Goal: Share content: Share content

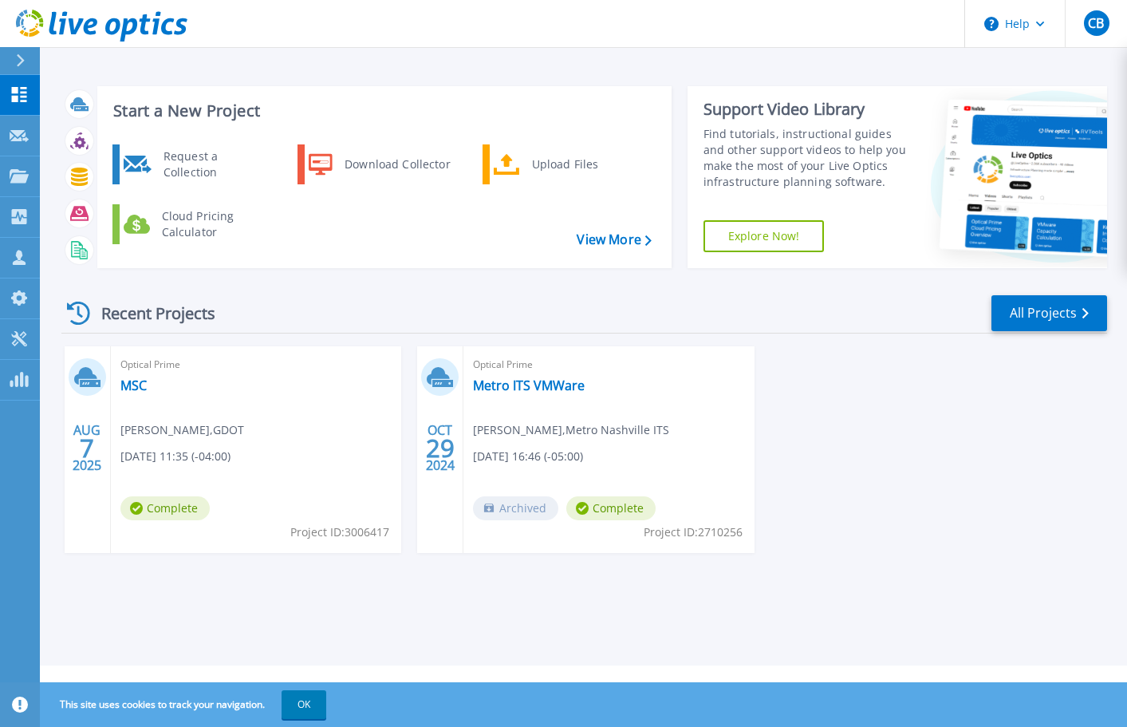
click at [171, 495] on div "Optical Prime MSC [PERSON_NAME] , GDOT [DATE] 11:35 (-04:00) Complete Project I…" at bounding box center [256, 449] width 290 height 207
click at [93, 384] on icon at bounding box center [90, 383] width 21 height 7
click at [184, 512] on span "Complete" at bounding box center [164, 508] width 89 height 24
click at [90, 381] on icon at bounding box center [90, 383] width 21 height 7
click at [289, 461] on div "Optical Prime MSC Brian Taylor , GDOT 08/07/2025, 11:35 (-04:00) Complete Proje…" at bounding box center [256, 449] width 290 height 207
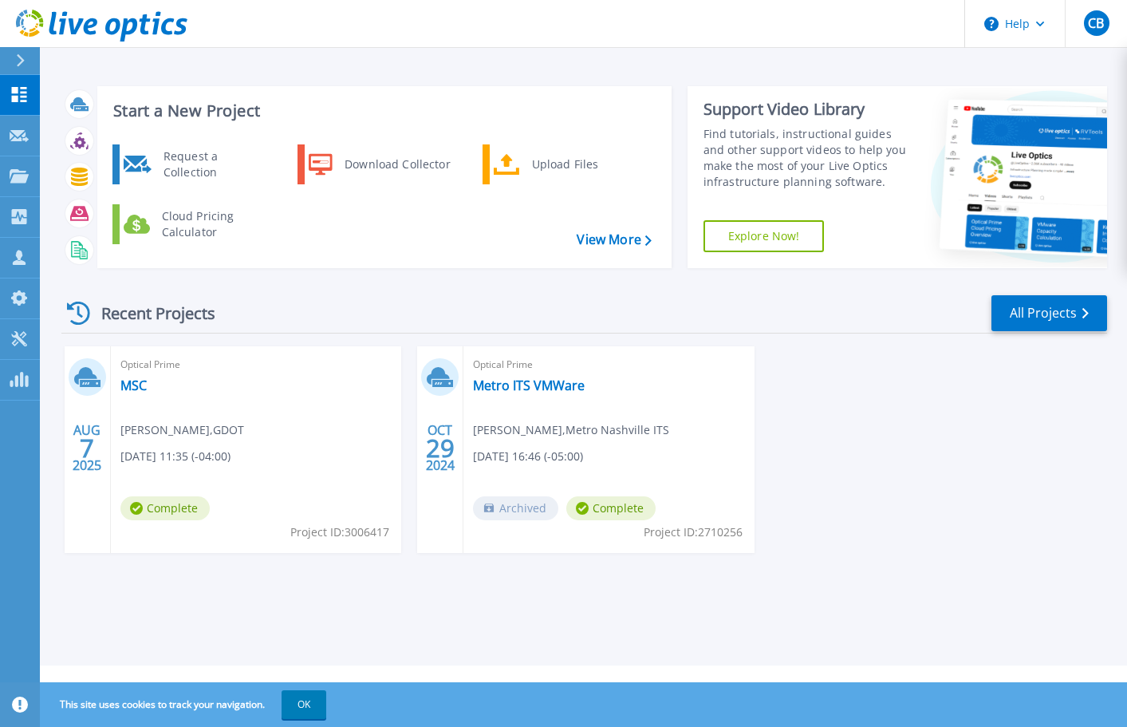
click at [74, 311] on icon at bounding box center [78, 312] width 23 height 23
click at [86, 388] on icon at bounding box center [87, 376] width 26 height 25
click at [183, 504] on span "Complete" at bounding box center [164, 508] width 89 height 24
click at [18, 178] on icon at bounding box center [19, 176] width 19 height 14
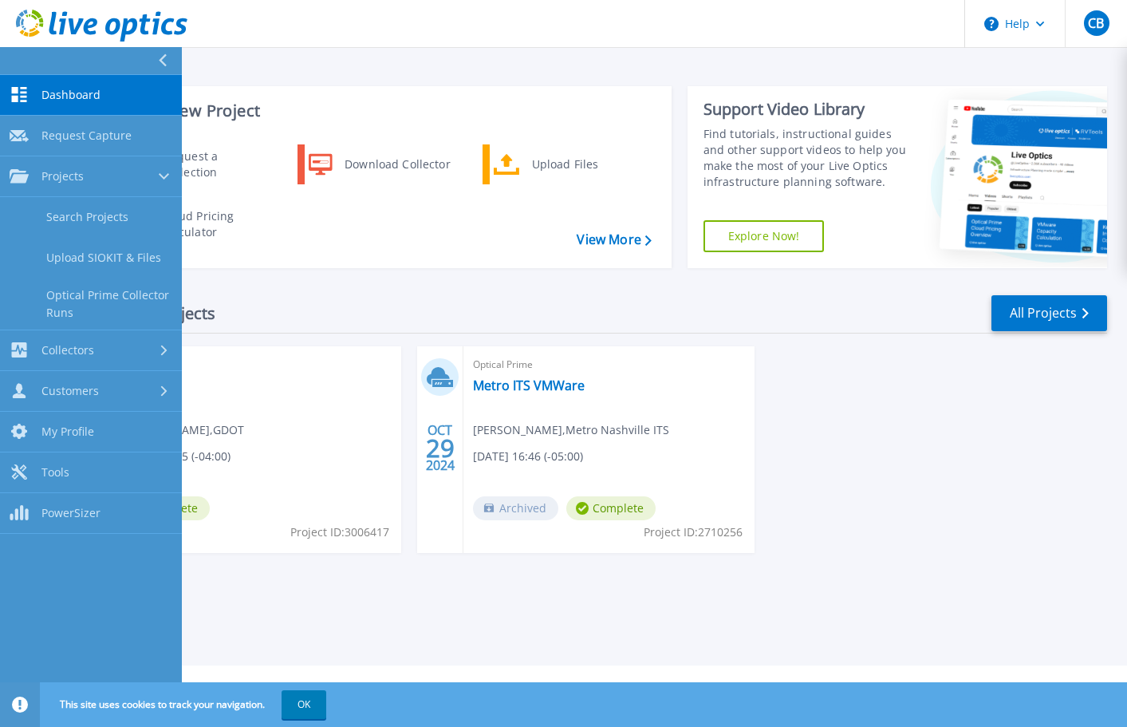
click at [317, 300] on div "Recent Projects All Projects" at bounding box center [584, 313] width 1046 height 40
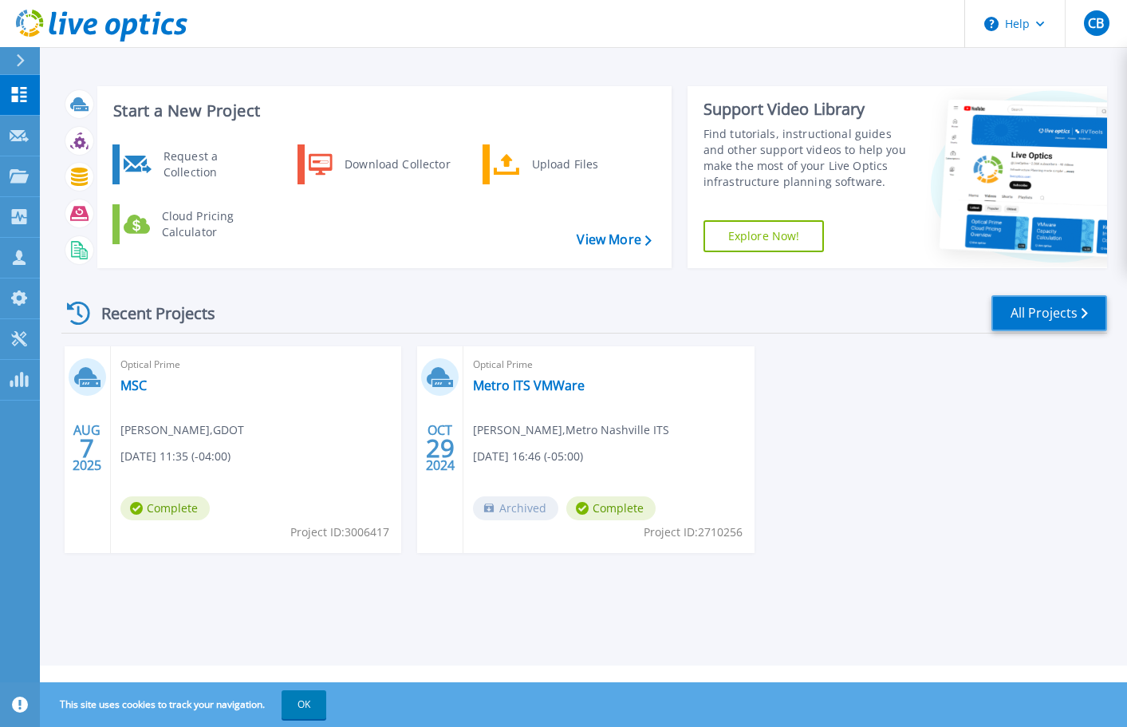
click at [1050, 319] on link "All Projects" at bounding box center [1049, 313] width 116 height 36
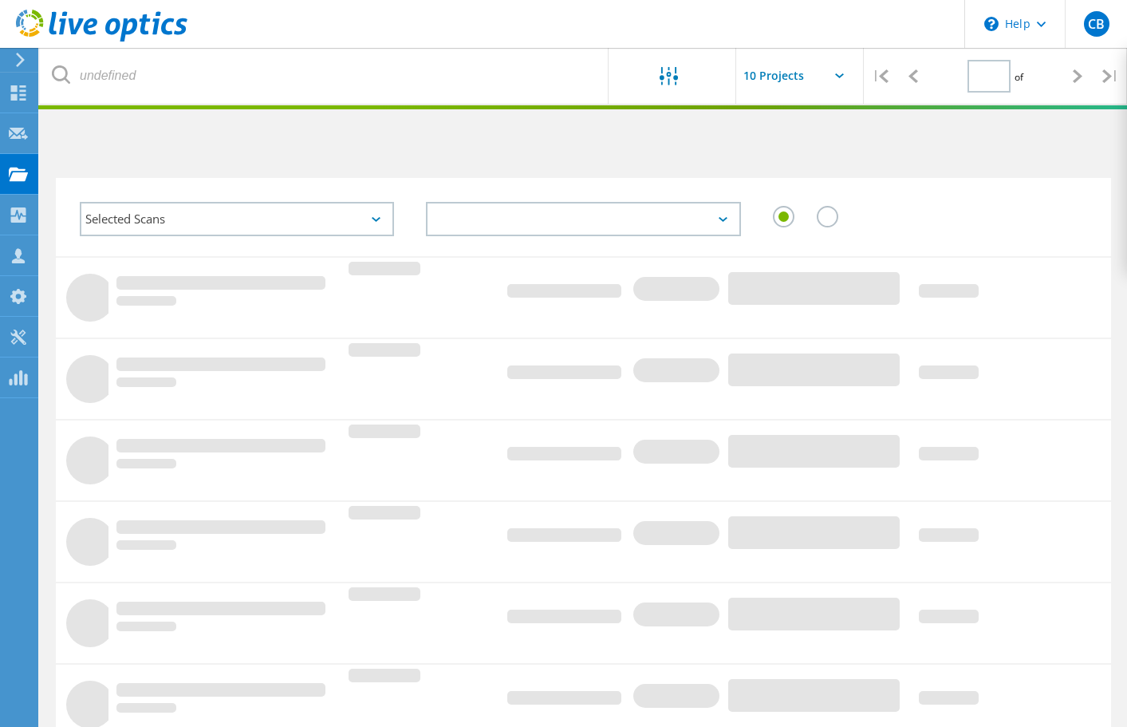
type input "1"
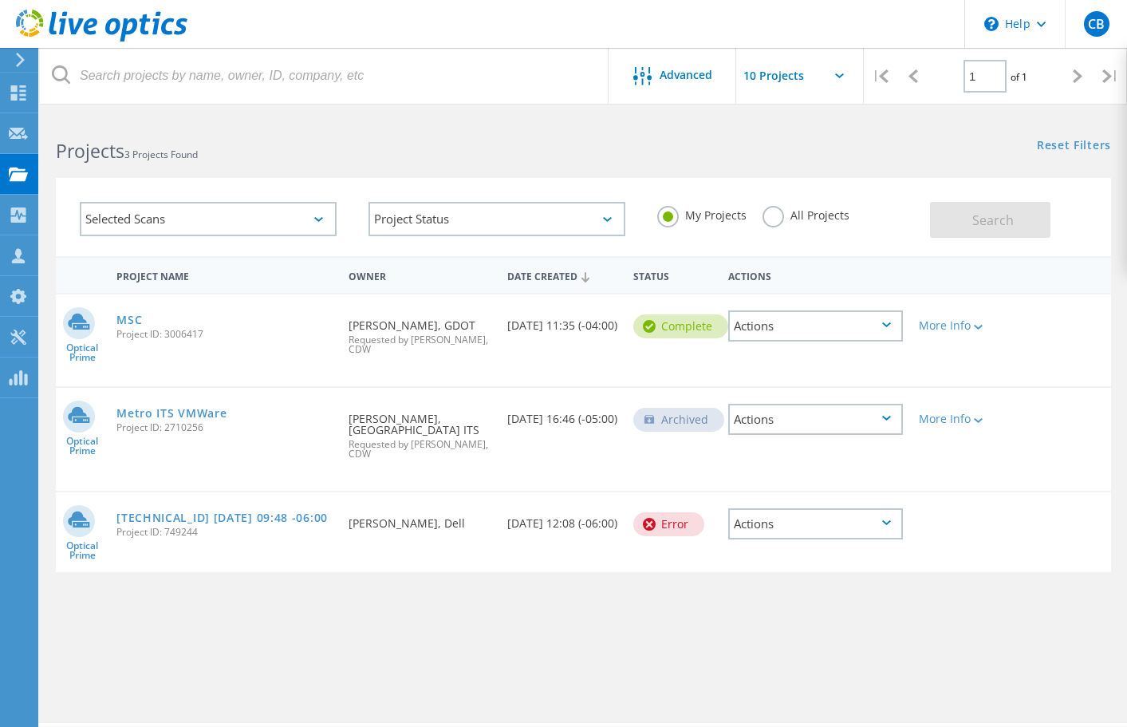
click at [884, 327] on icon at bounding box center [886, 324] width 9 height 5
click at [817, 289] on div "View Project" at bounding box center [815, 289] width 171 height 25
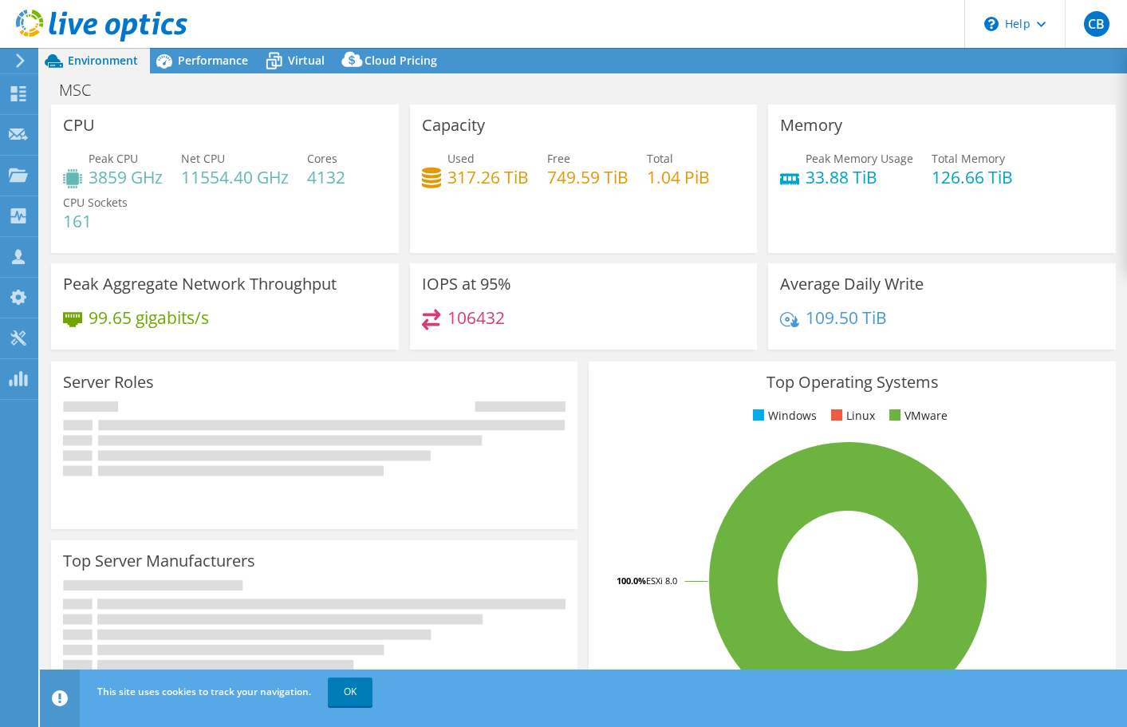
select select "USD"
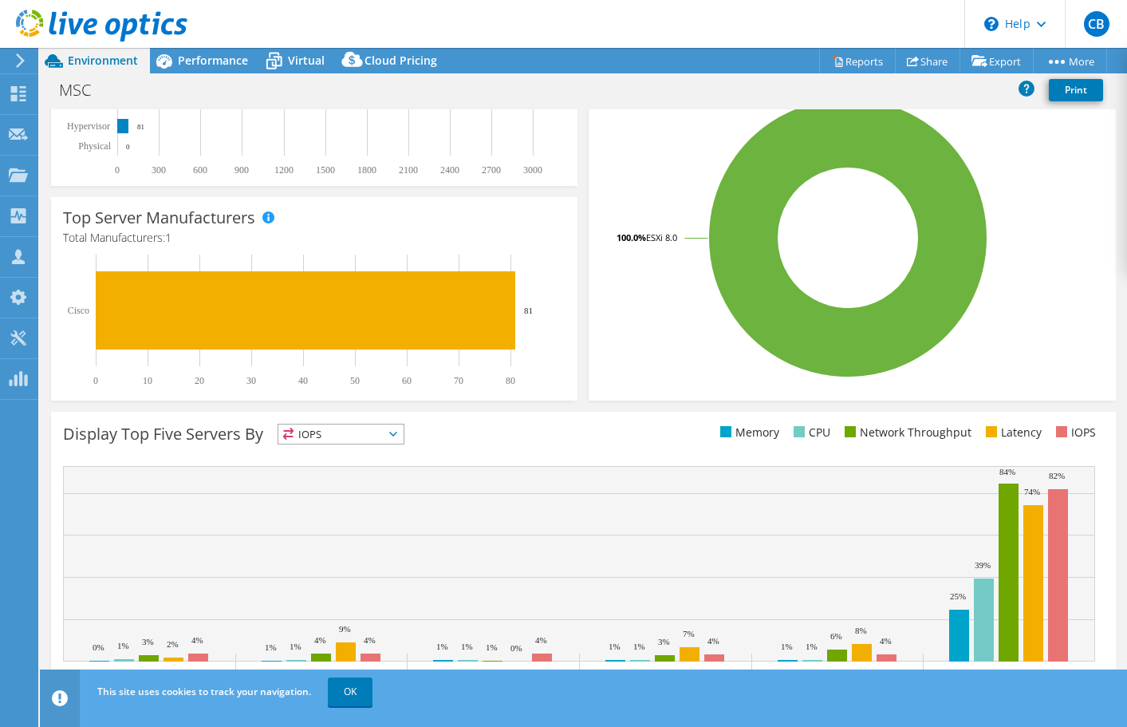
scroll to position [381, 0]
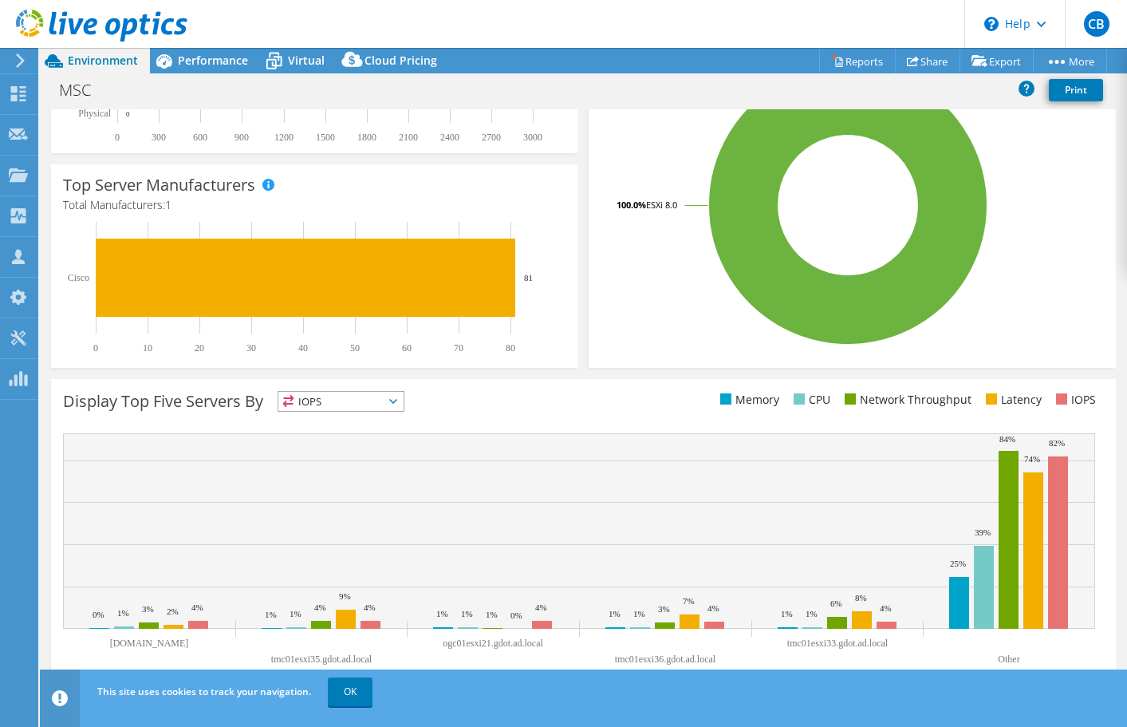
click at [397, 401] on icon at bounding box center [393, 401] width 8 height 5
click at [462, 397] on div "Display Top Five Servers By IOPS IOPS" at bounding box center [323, 404] width 520 height 26
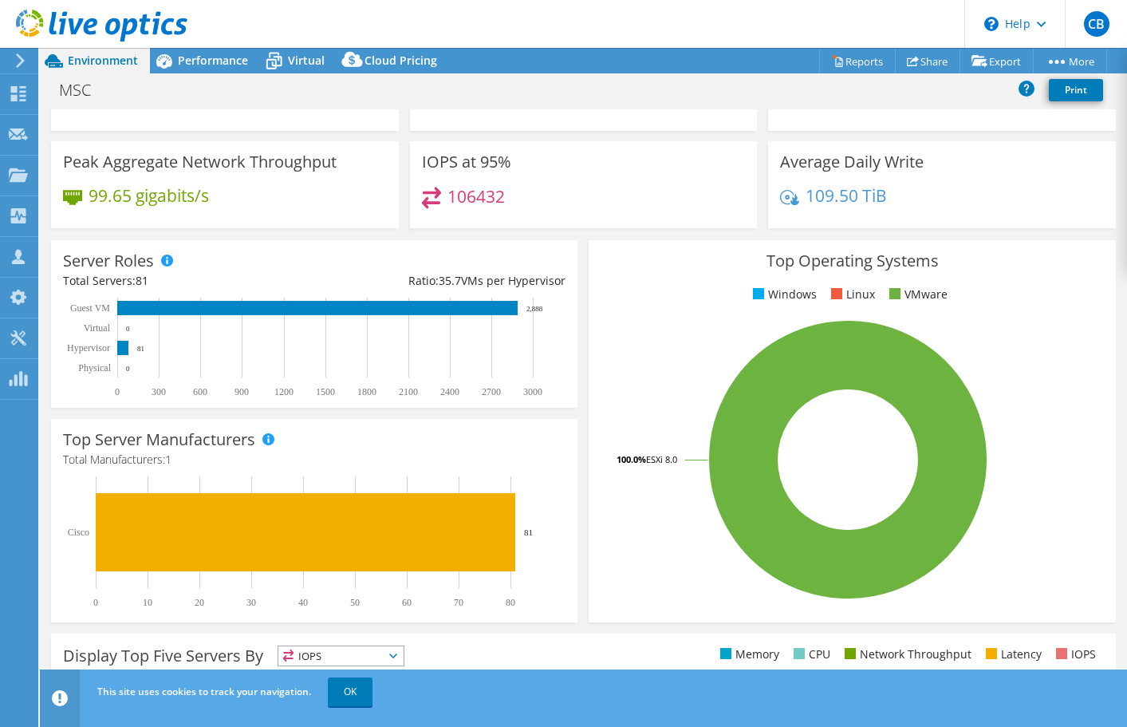
scroll to position [0, 0]
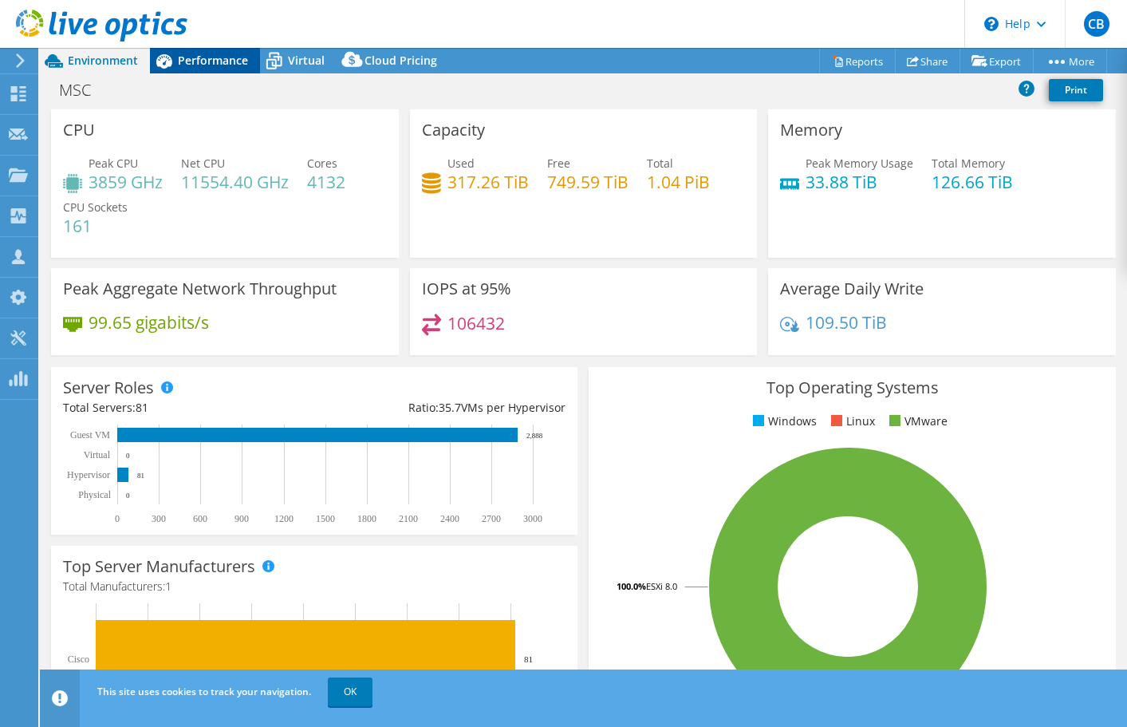
click at [202, 63] on span "Performance" at bounding box center [213, 60] width 70 height 15
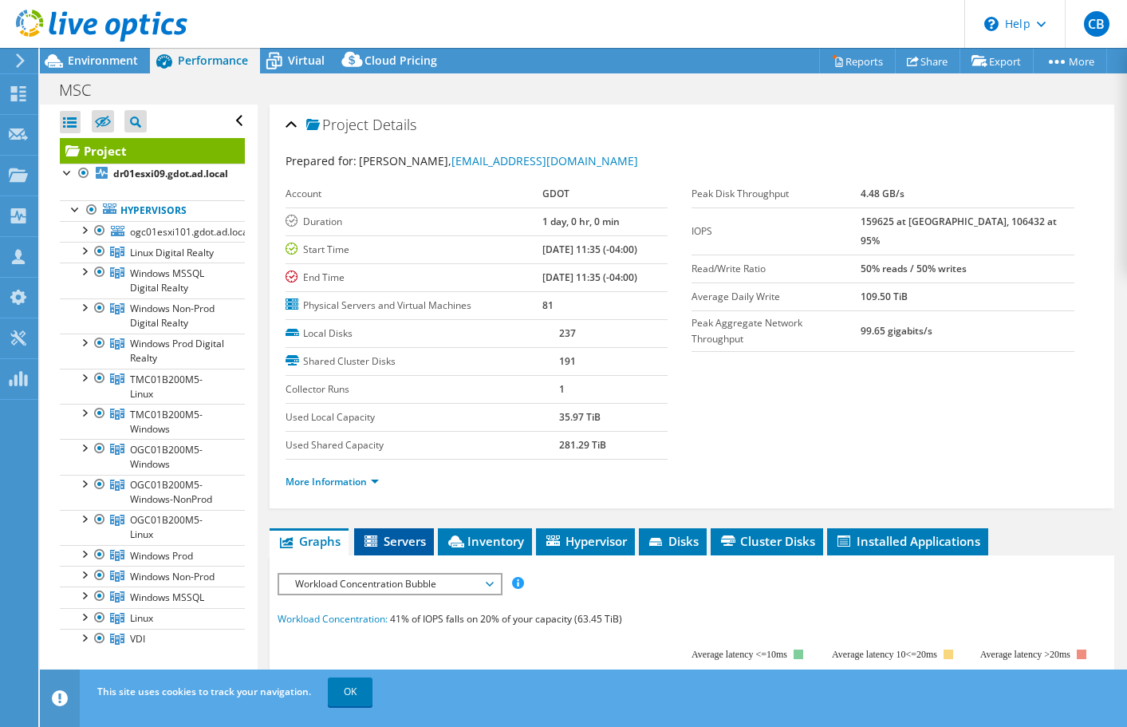
click at [399, 545] on span "Servers" at bounding box center [394, 541] width 64 height 16
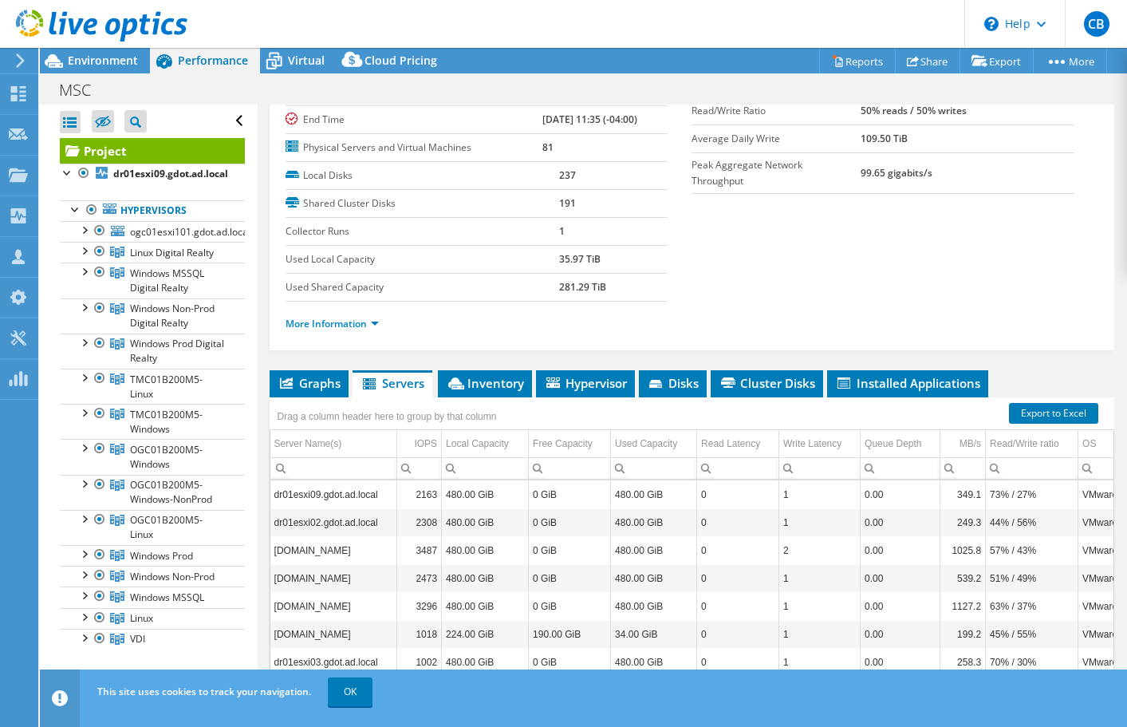
scroll to position [259, 0]
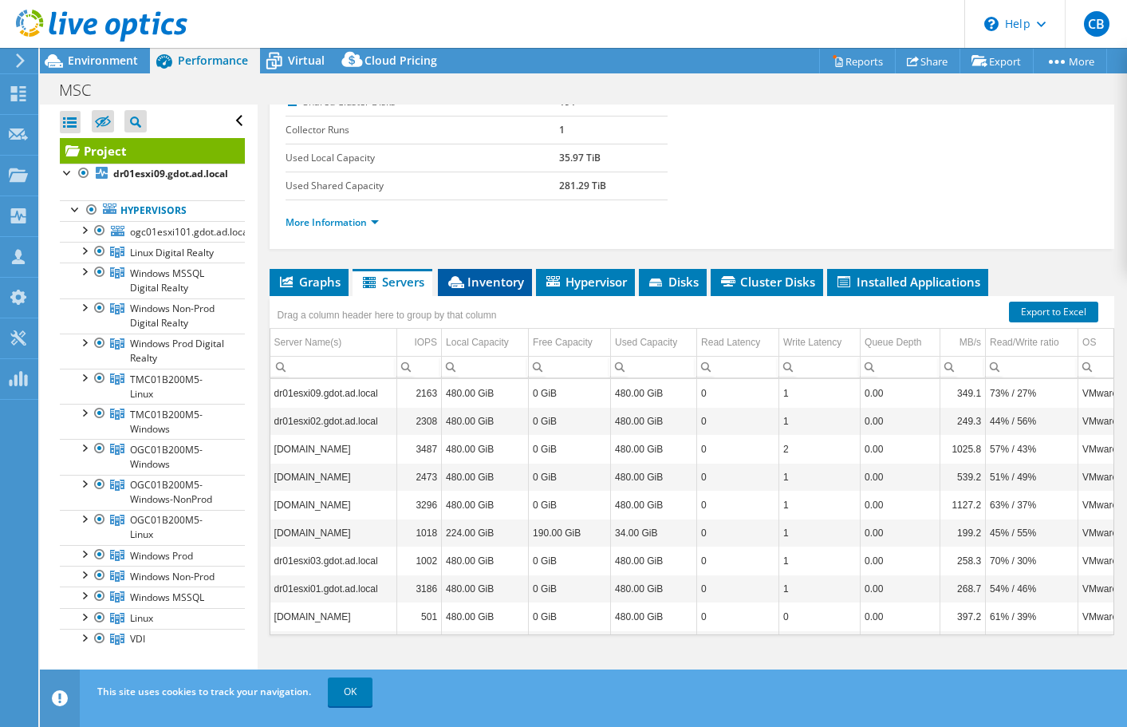
click at [486, 286] on span "Inventory" at bounding box center [485, 282] width 78 height 16
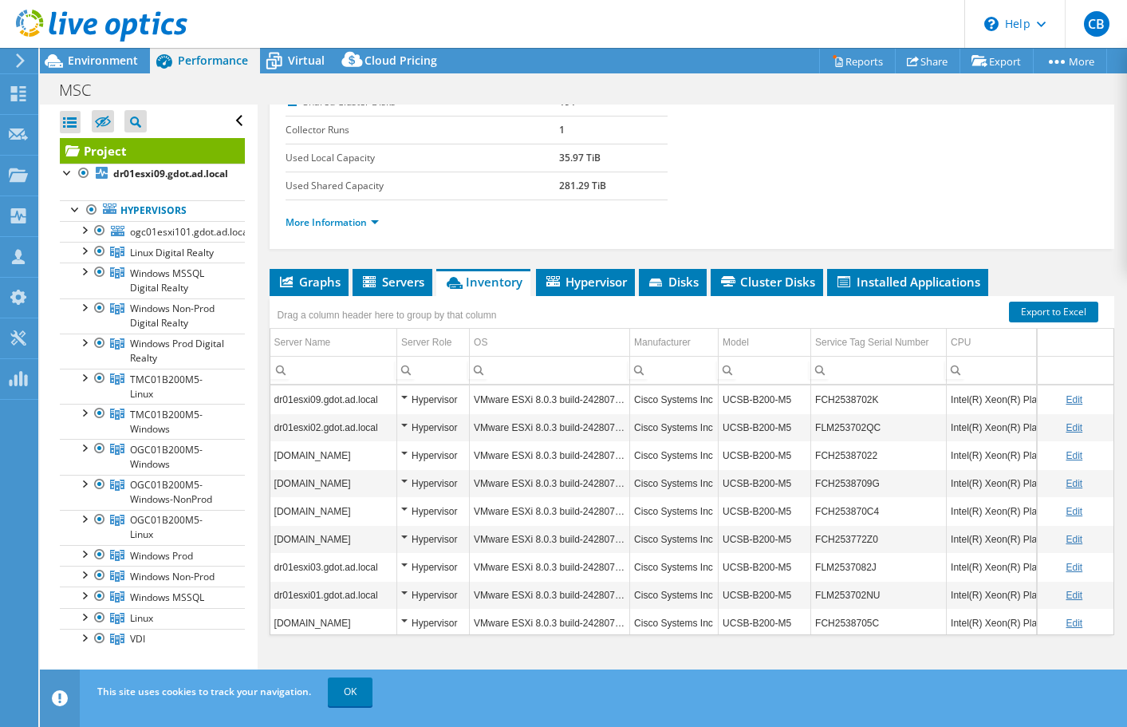
scroll to position [0, 0]
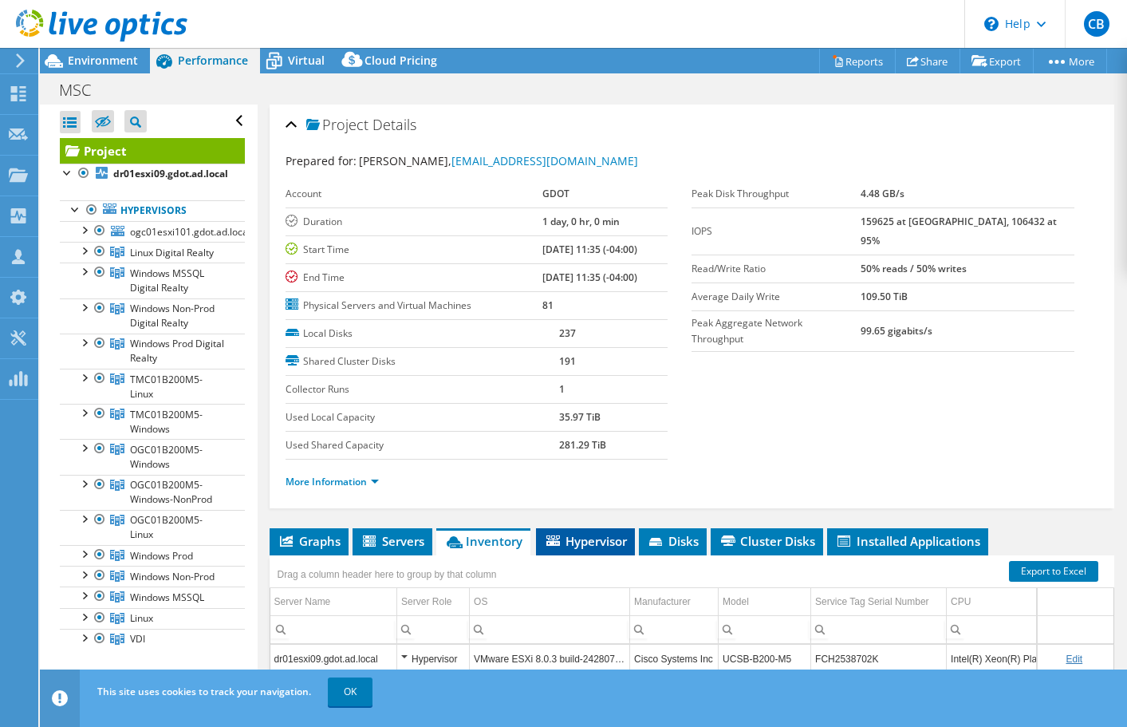
click at [593, 540] on span "Hypervisor" at bounding box center [585, 541] width 83 height 16
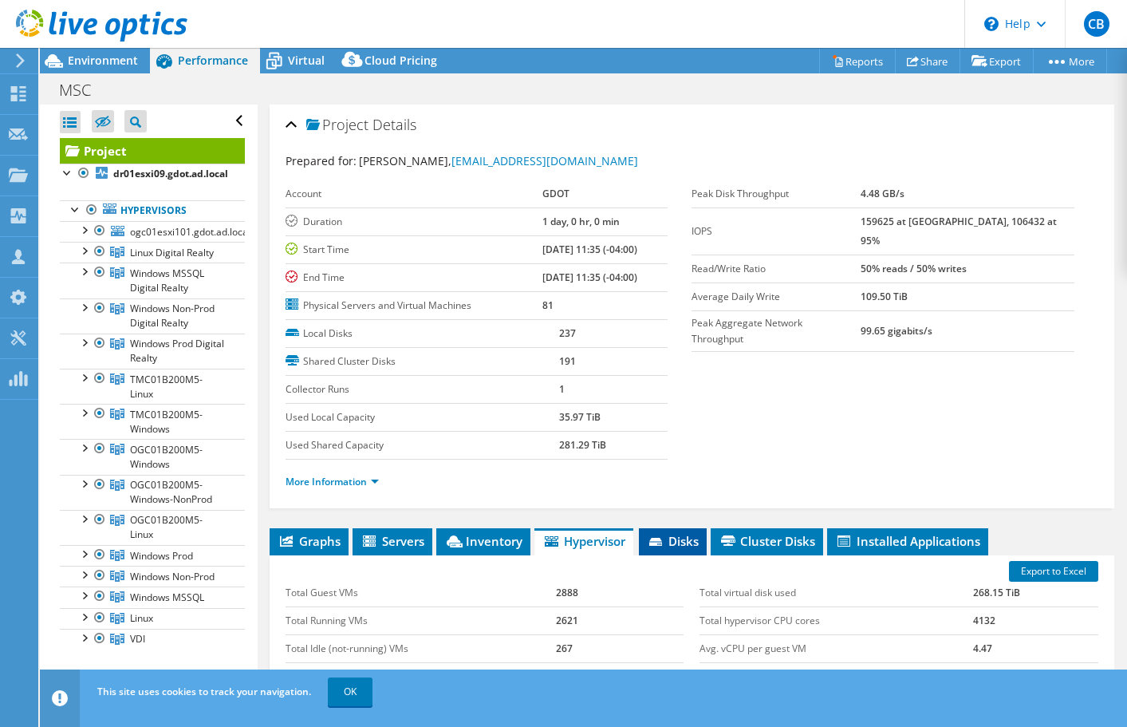
click at [664, 544] on icon at bounding box center [657, 543] width 16 height 10
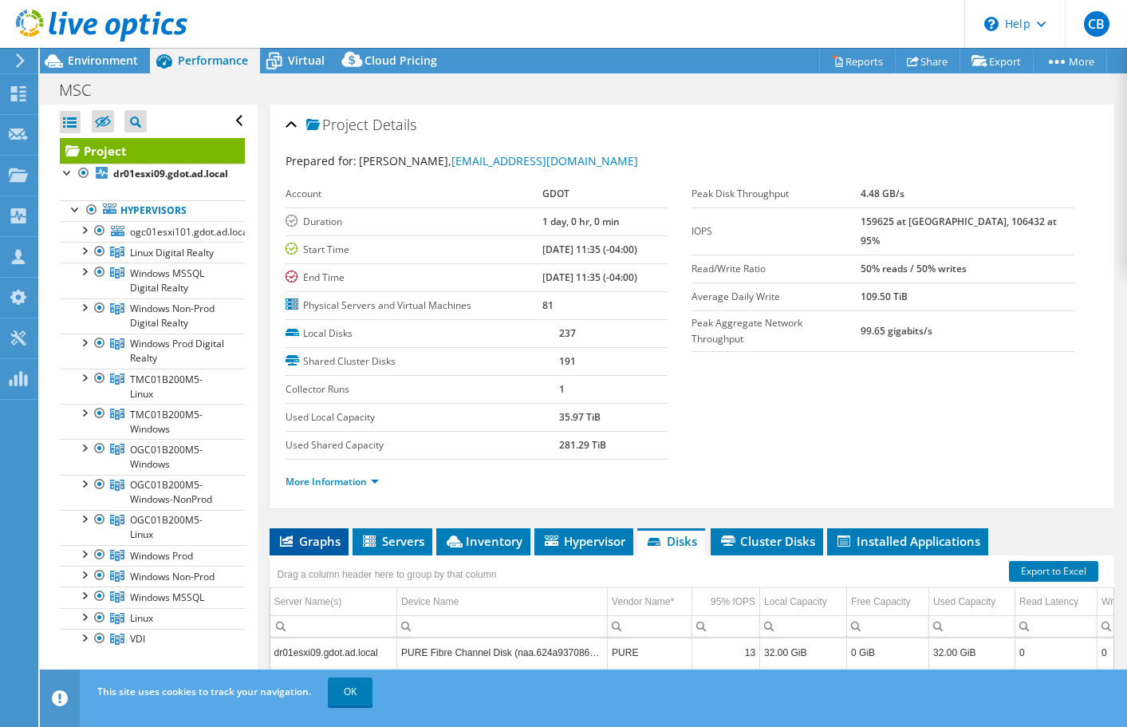
click at [313, 543] on span "Graphs" at bounding box center [309, 541] width 63 height 16
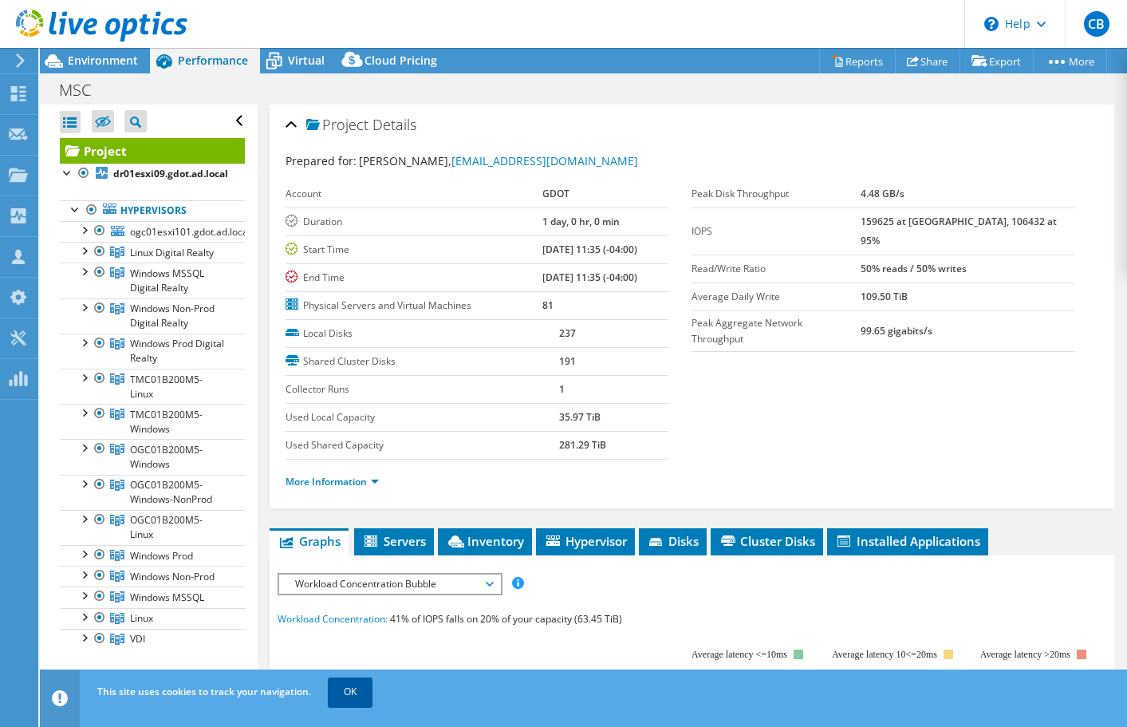
click at [352, 699] on link "OK" at bounding box center [350, 691] width 45 height 29
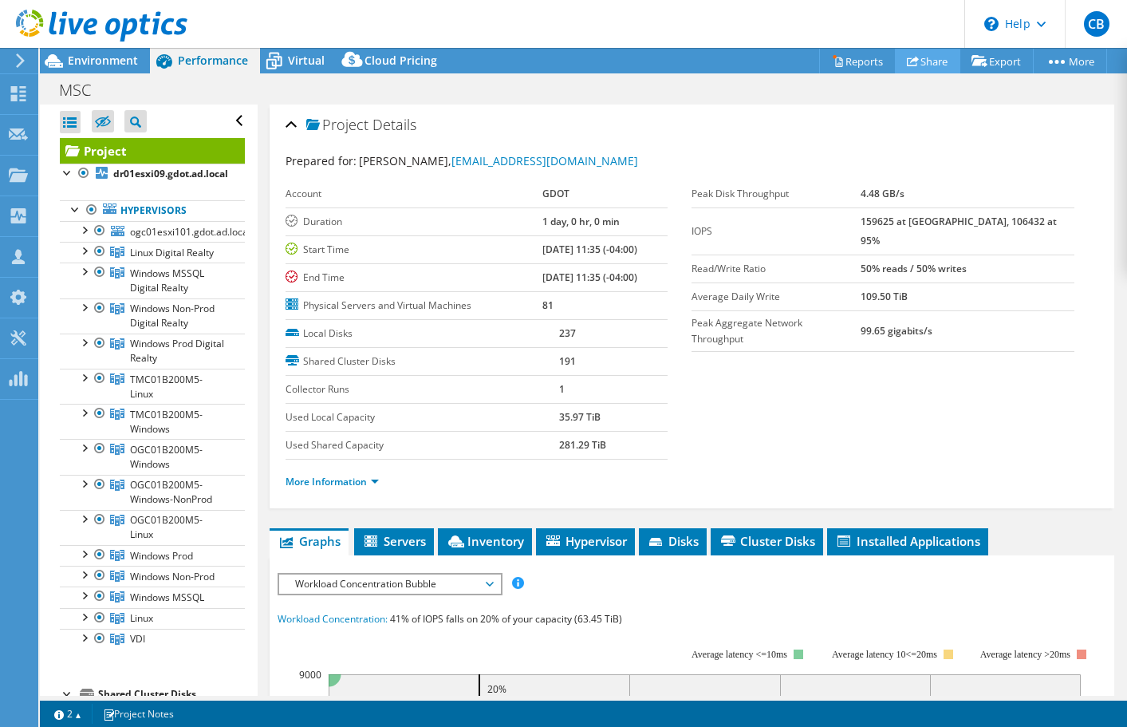
click at [925, 61] on link "Share" at bounding box center [927, 61] width 65 height 25
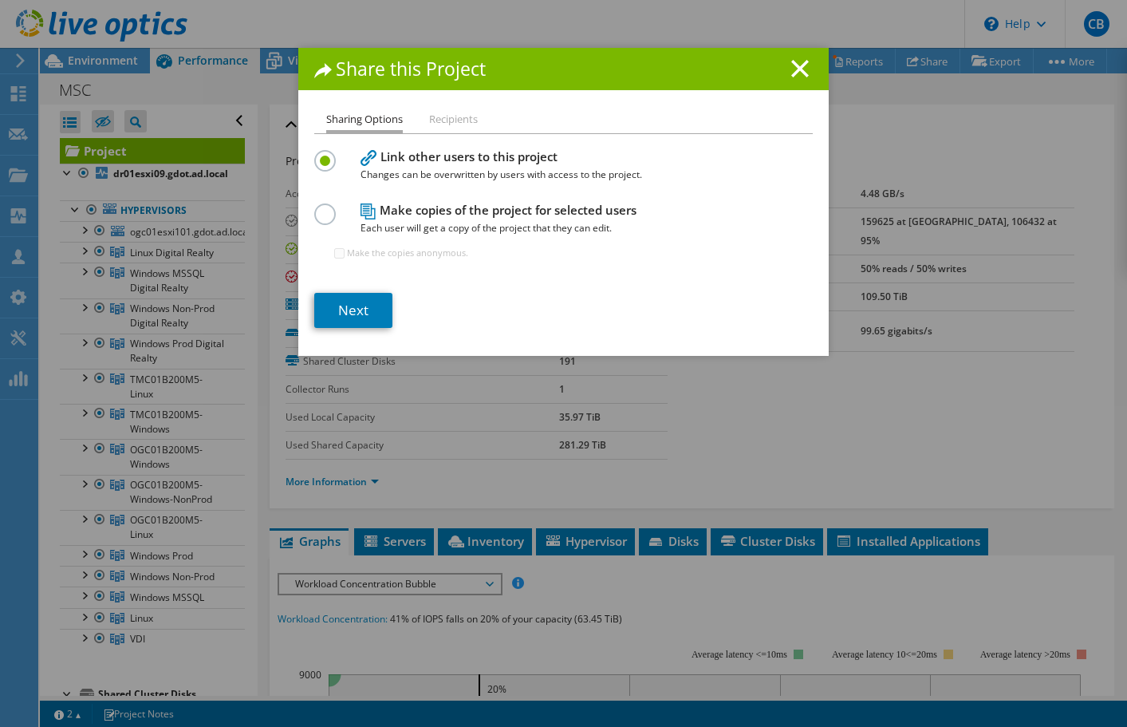
click at [790, 70] on h1 "Share this Project" at bounding box center [563, 69] width 498 height 18
click at [791, 74] on icon at bounding box center [800, 69] width 18 height 18
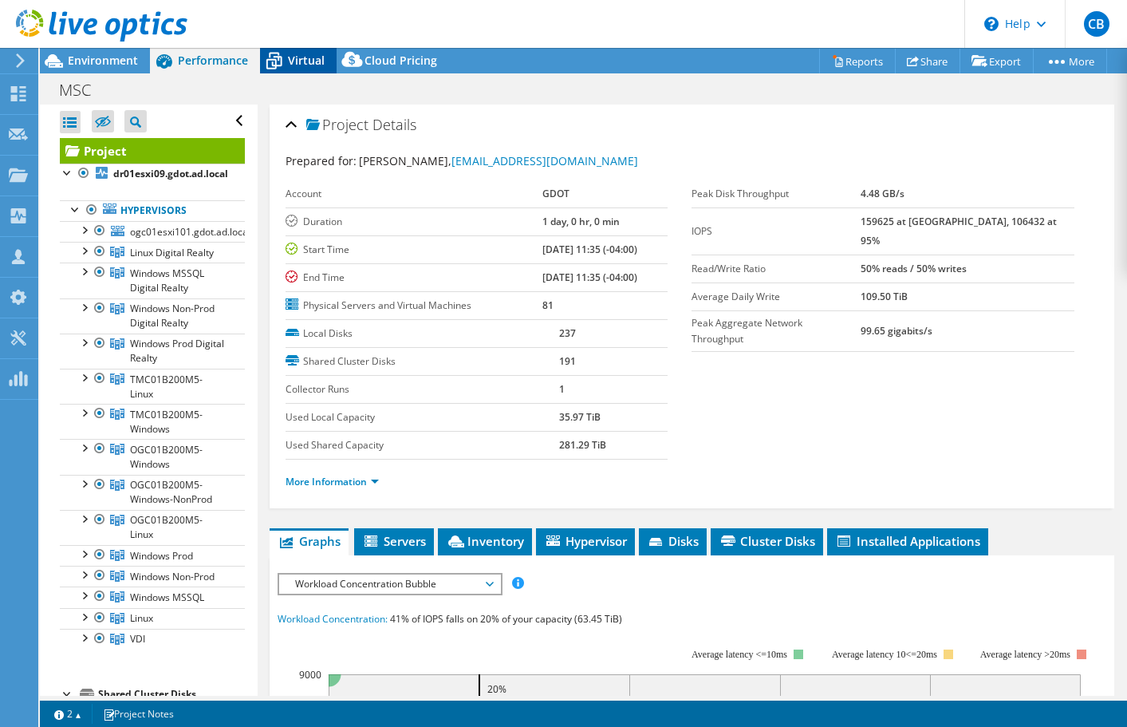
click at [289, 61] on span "Virtual" at bounding box center [306, 60] width 37 height 15
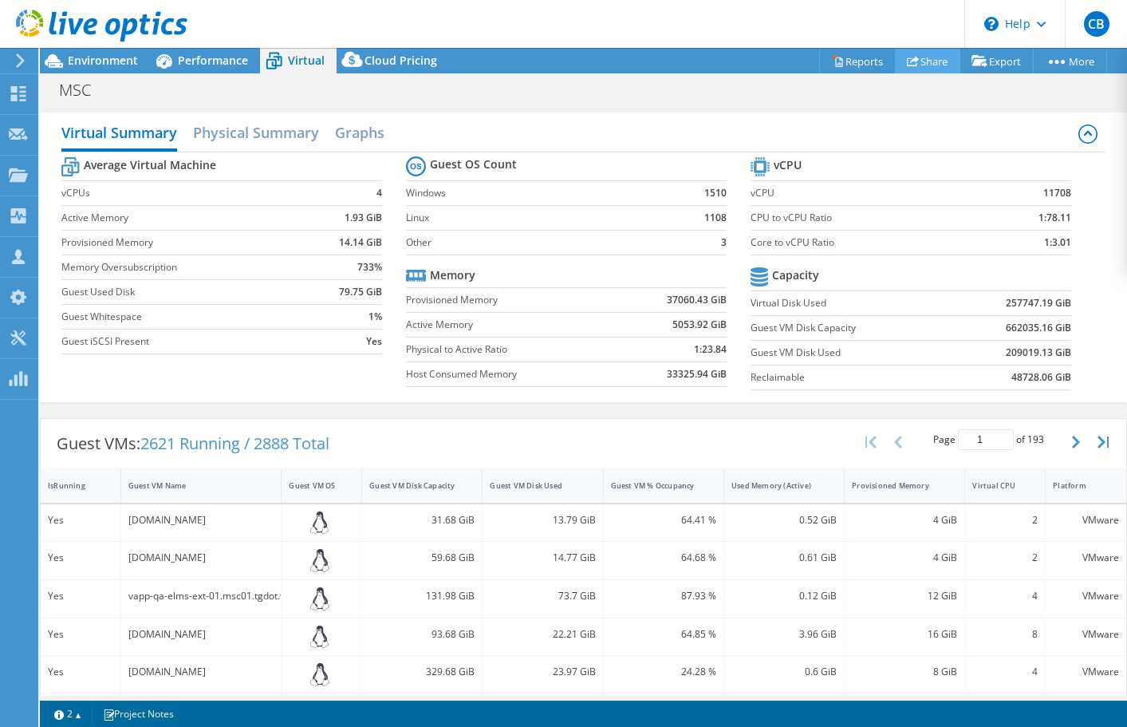
click at [924, 63] on link "Share" at bounding box center [927, 61] width 65 height 25
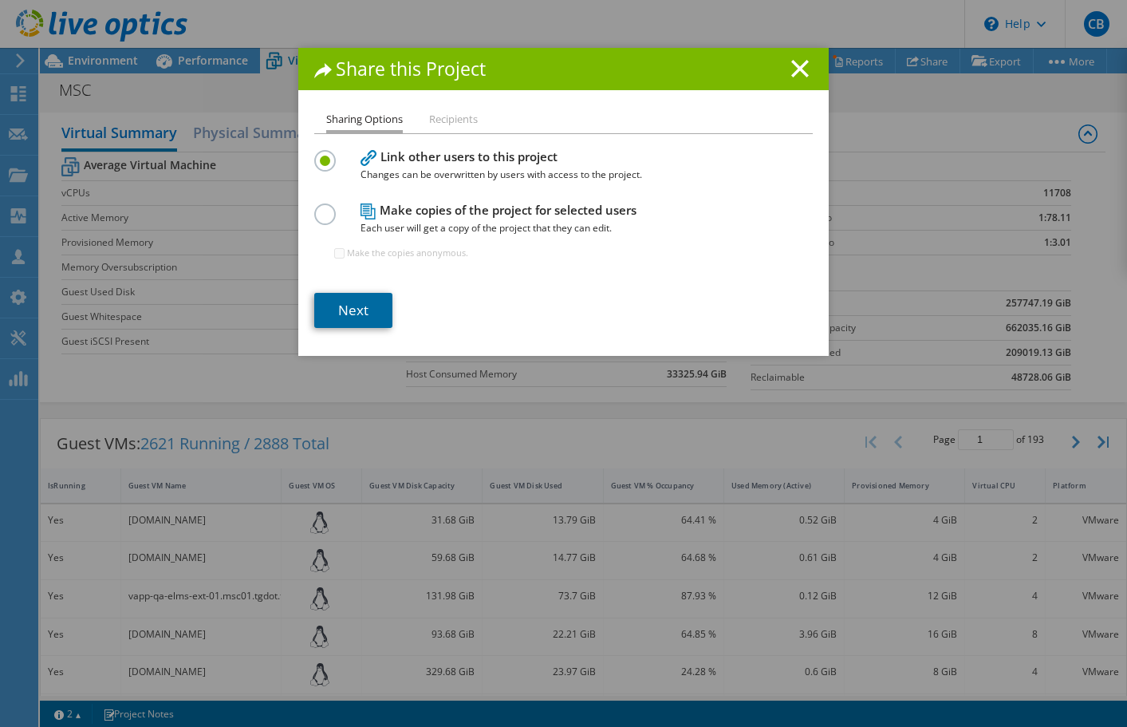
click at [351, 317] on link "Next" at bounding box center [353, 310] width 78 height 35
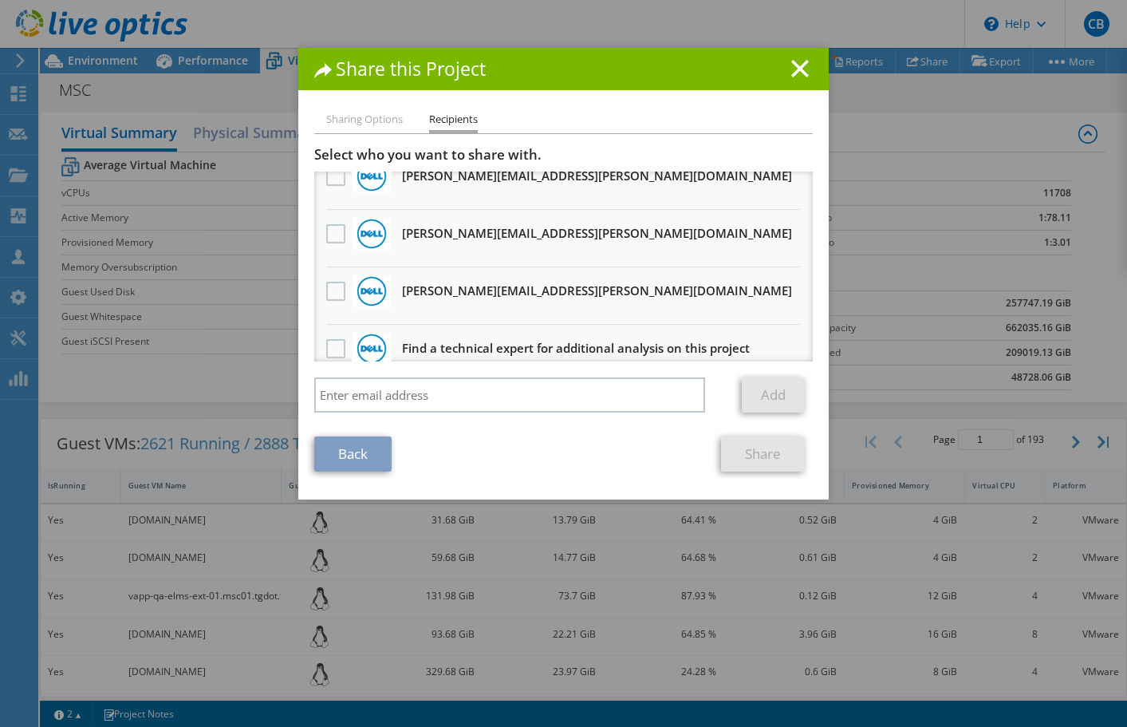
scroll to position [614, 0]
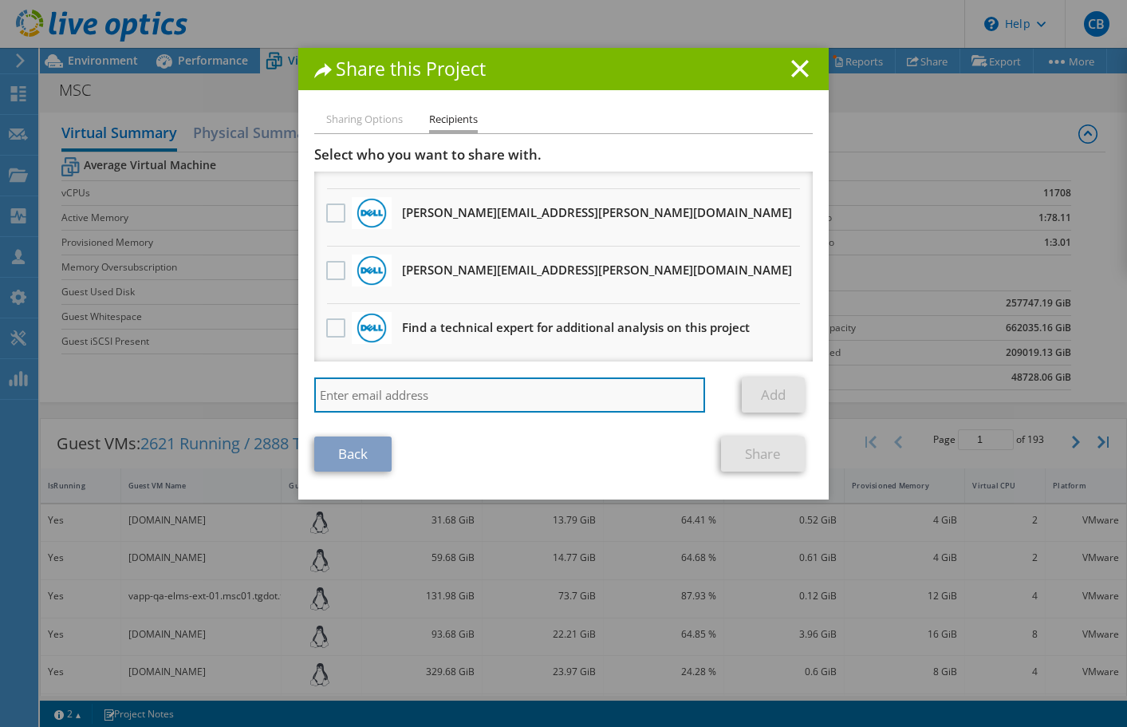
click at [476, 397] on input "search" at bounding box center [509, 394] width 391 height 35
type input "[PERSON_NAME][EMAIL_ADDRESS][DOMAIN_NAME]"
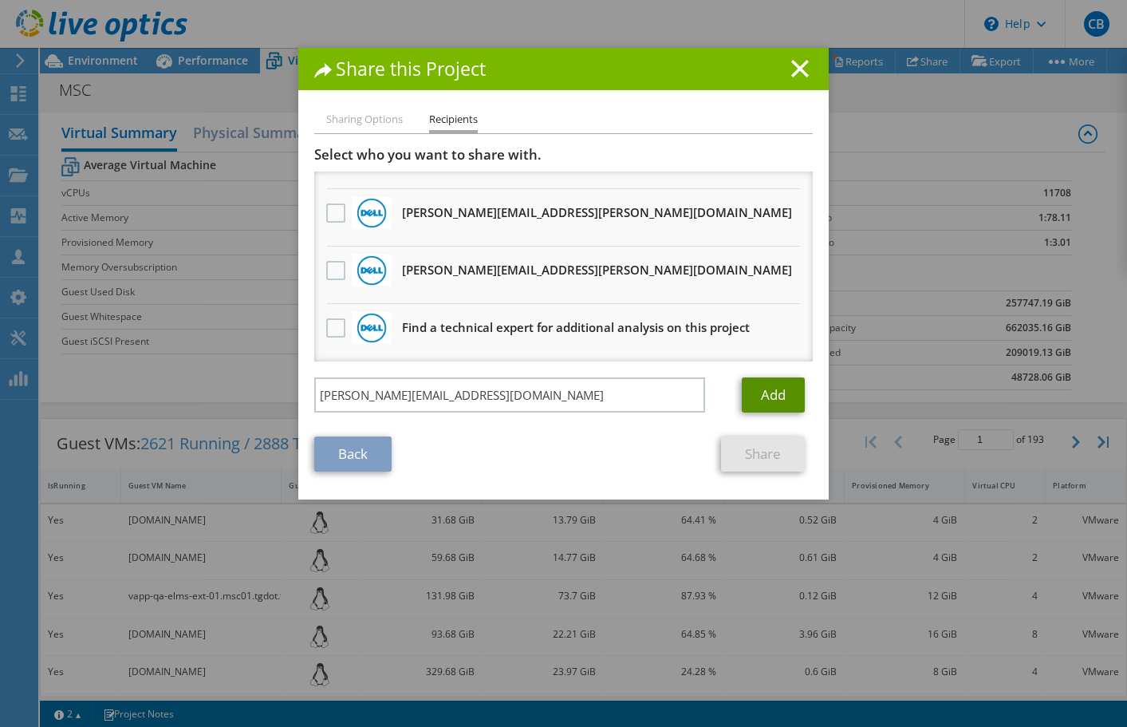
click at [769, 394] on link "Add" at bounding box center [773, 394] width 63 height 35
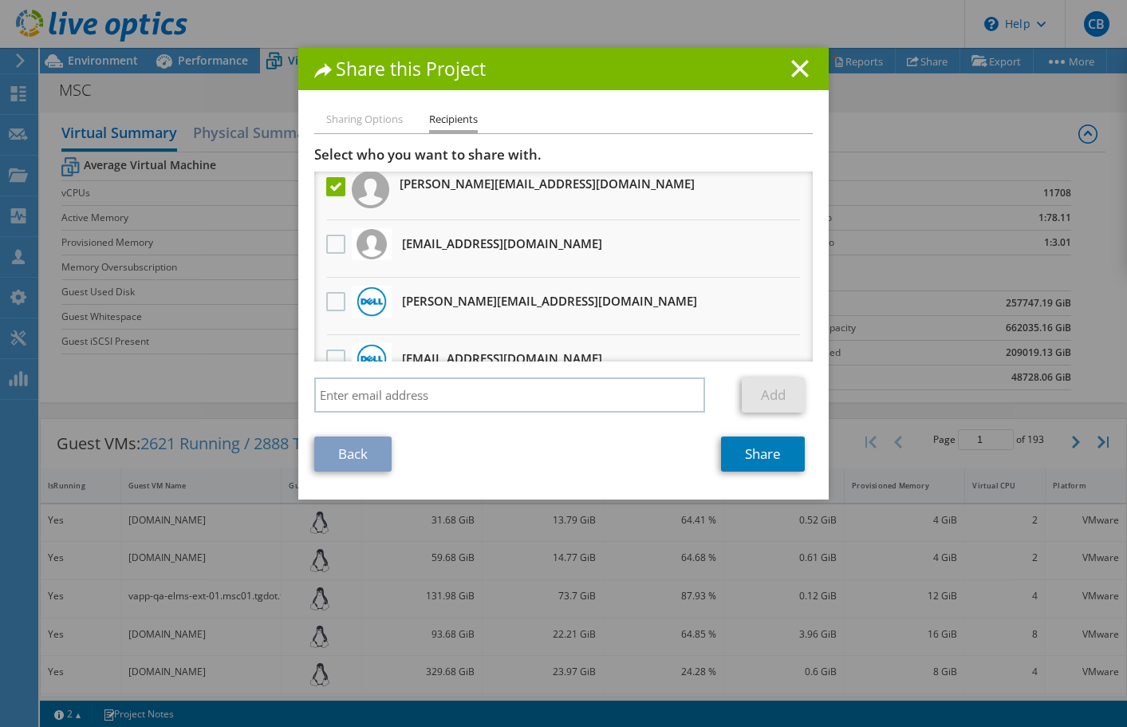
scroll to position [0, 0]
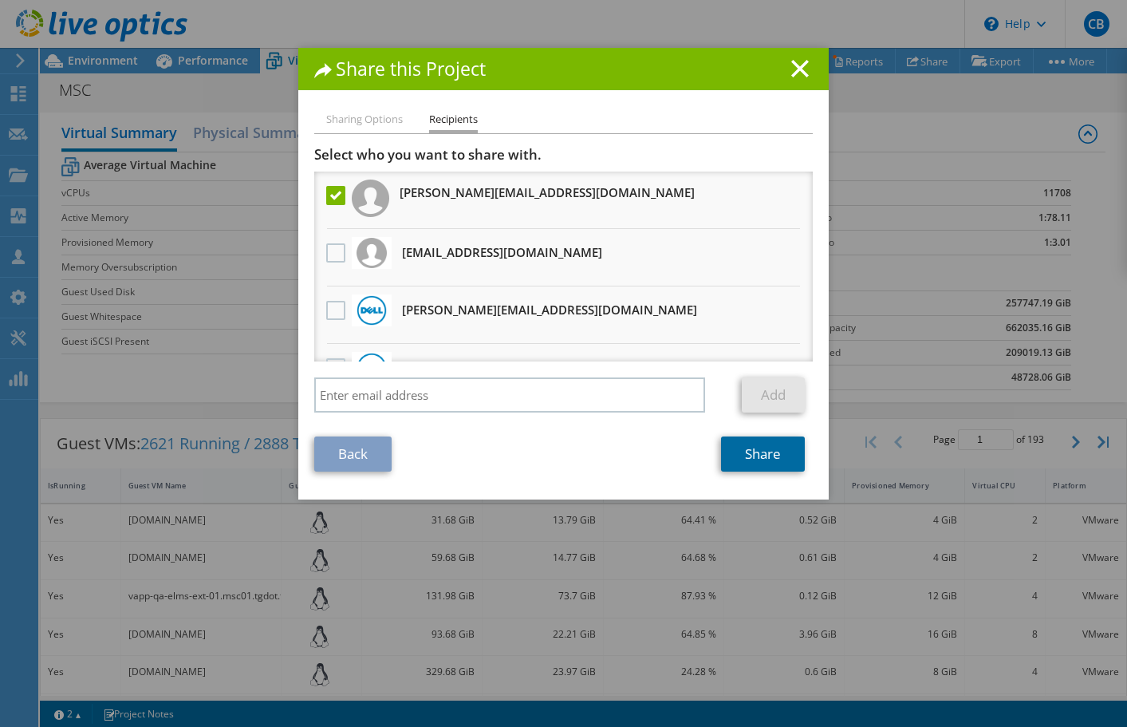
click at [760, 455] on link "Share" at bounding box center [763, 453] width 84 height 35
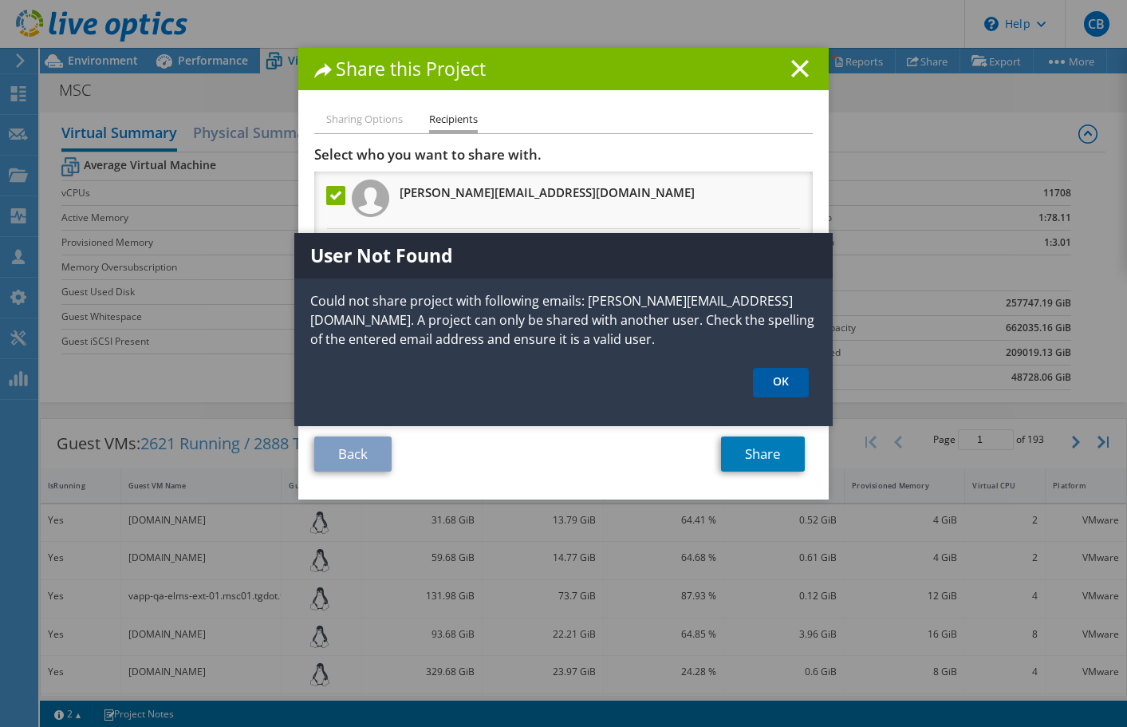
click at [774, 380] on link "OK" at bounding box center [781, 383] width 56 height 30
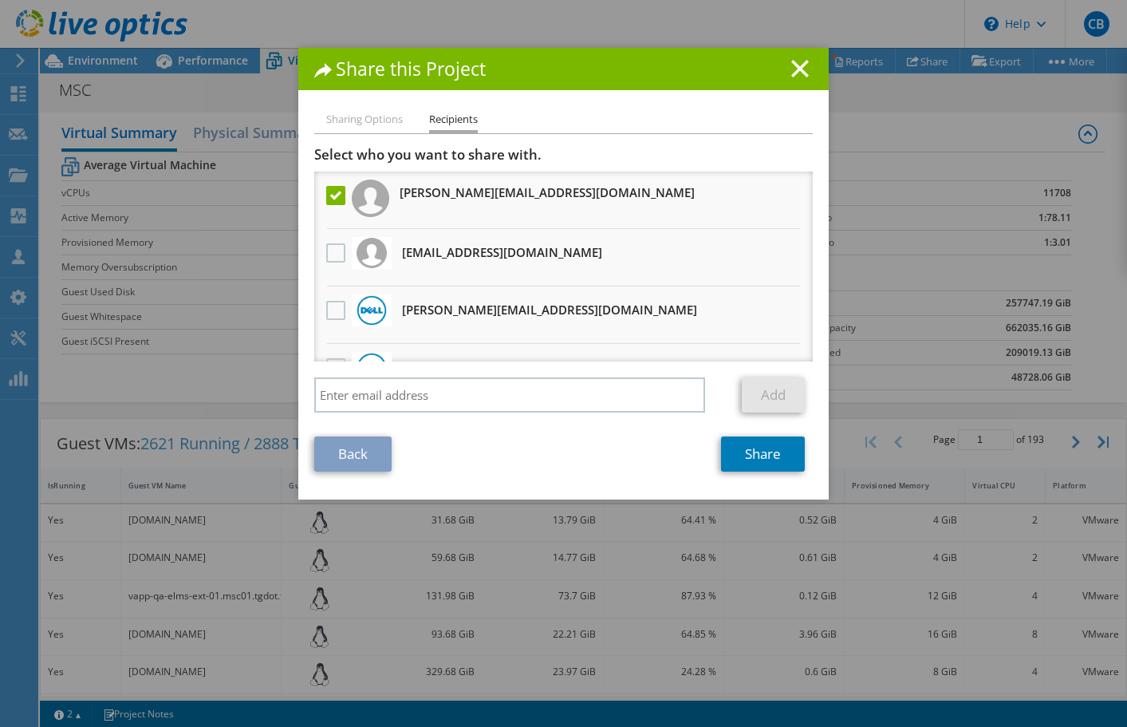
click at [335, 200] on label at bounding box center [337, 195] width 23 height 19
click at [0, 0] on input "checkbox" at bounding box center [0, 0] width 0 height 0
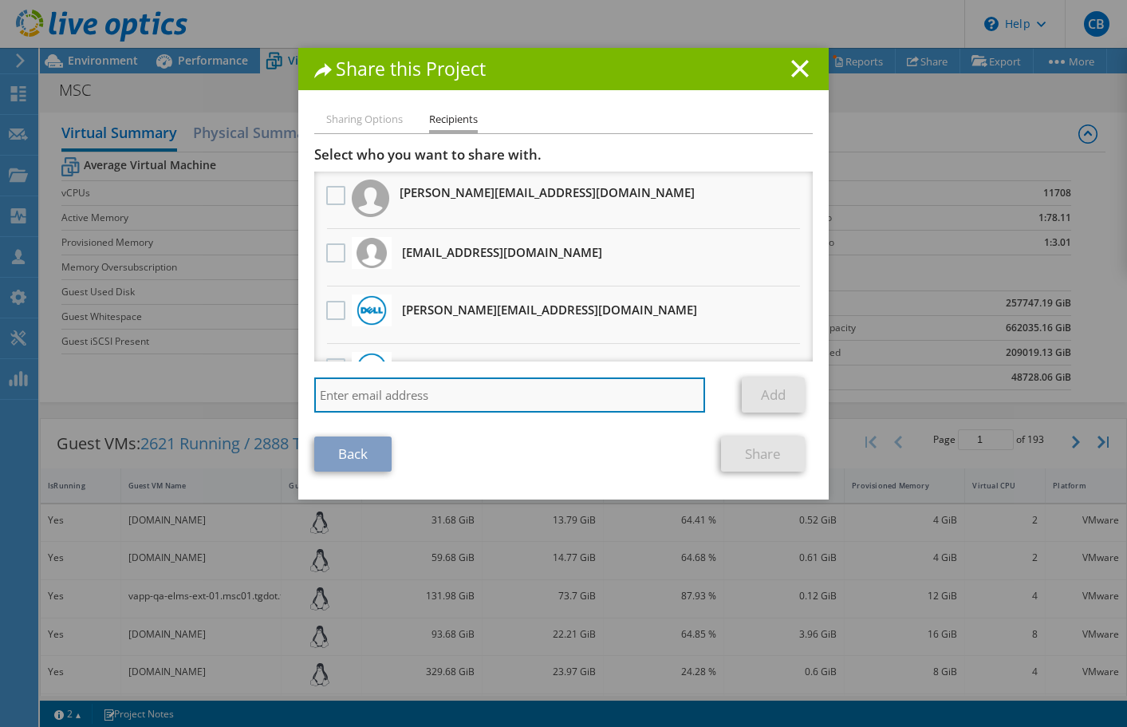
click at [449, 405] on input "search" at bounding box center [509, 394] width 391 height 35
type input "[EMAIL_ADDRESS][DOMAIN_NAME]"
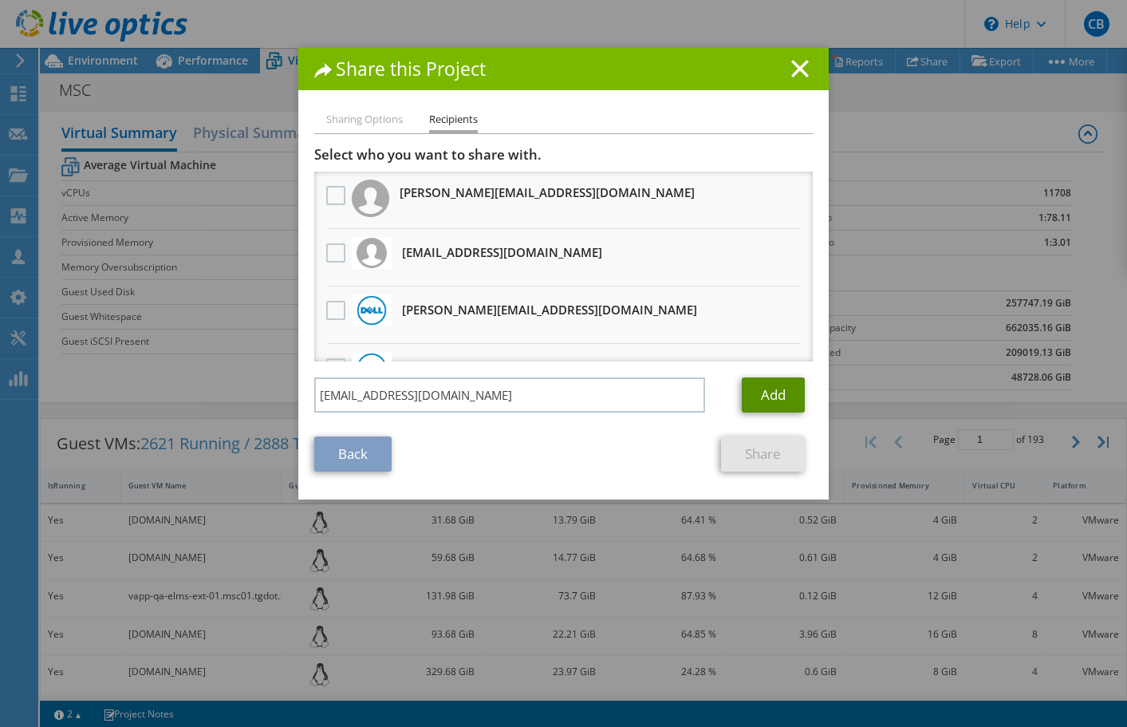
click at [773, 396] on link "Add" at bounding box center [773, 394] width 63 height 35
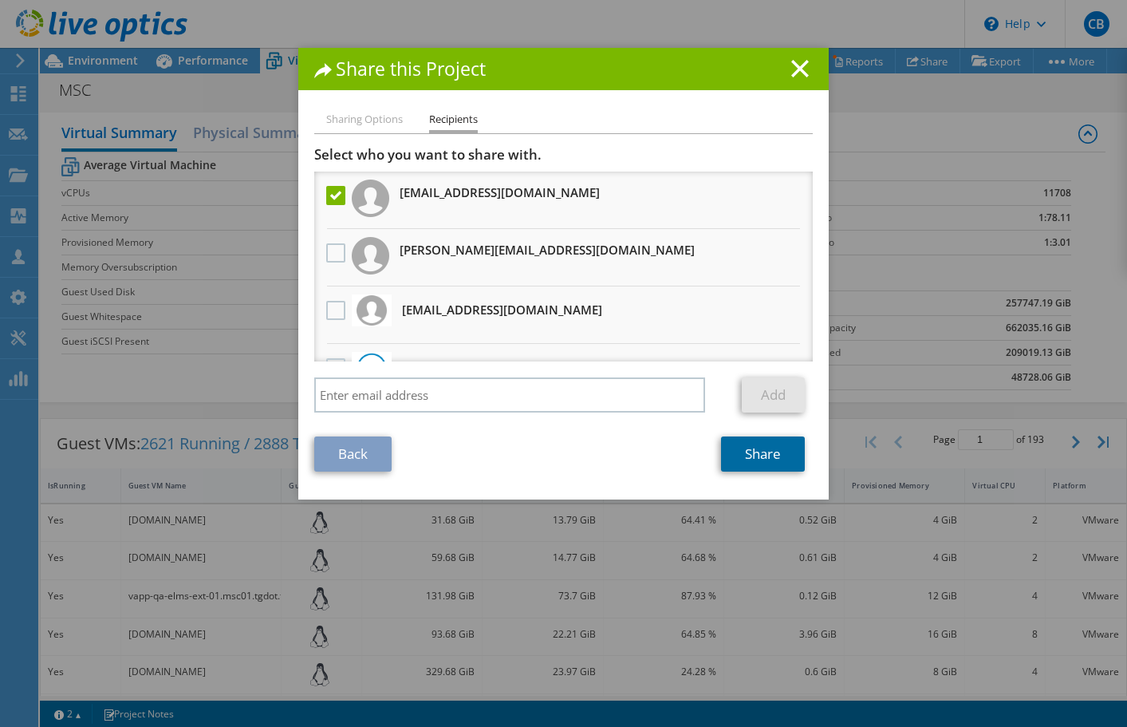
click at [765, 456] on link "Share" at bounding box center [763, 453] width 84 height 35
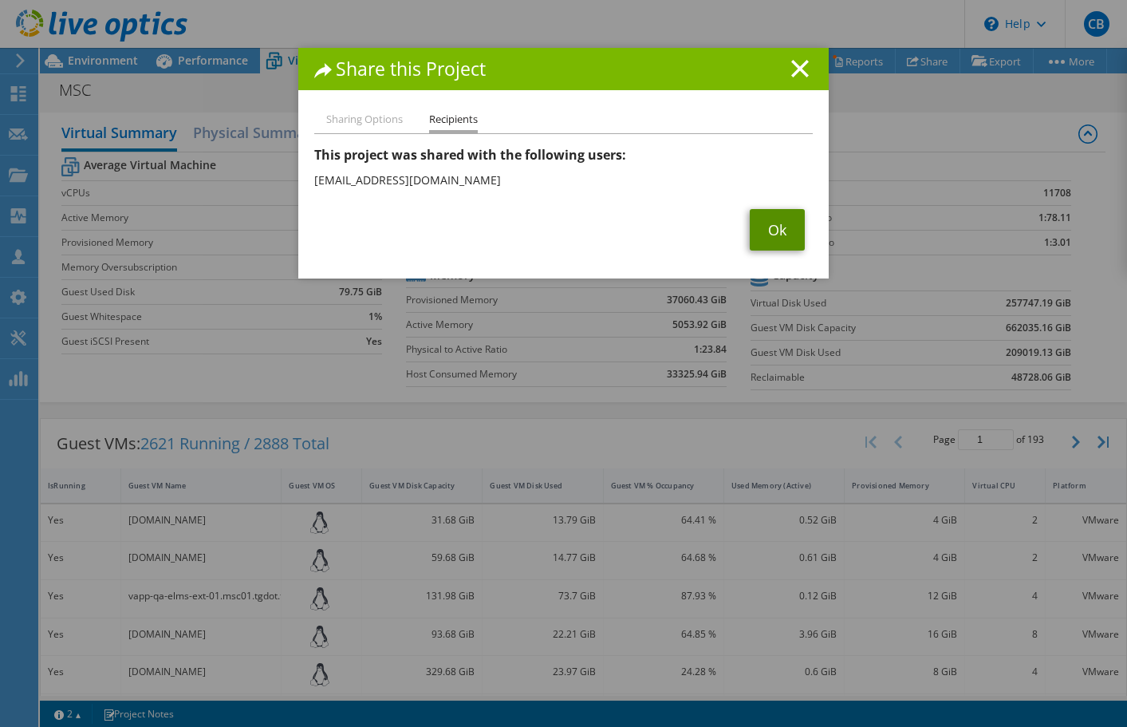
click at [777, 239] on link "Ok" at bounding box center [777, 229] width 55 height 41
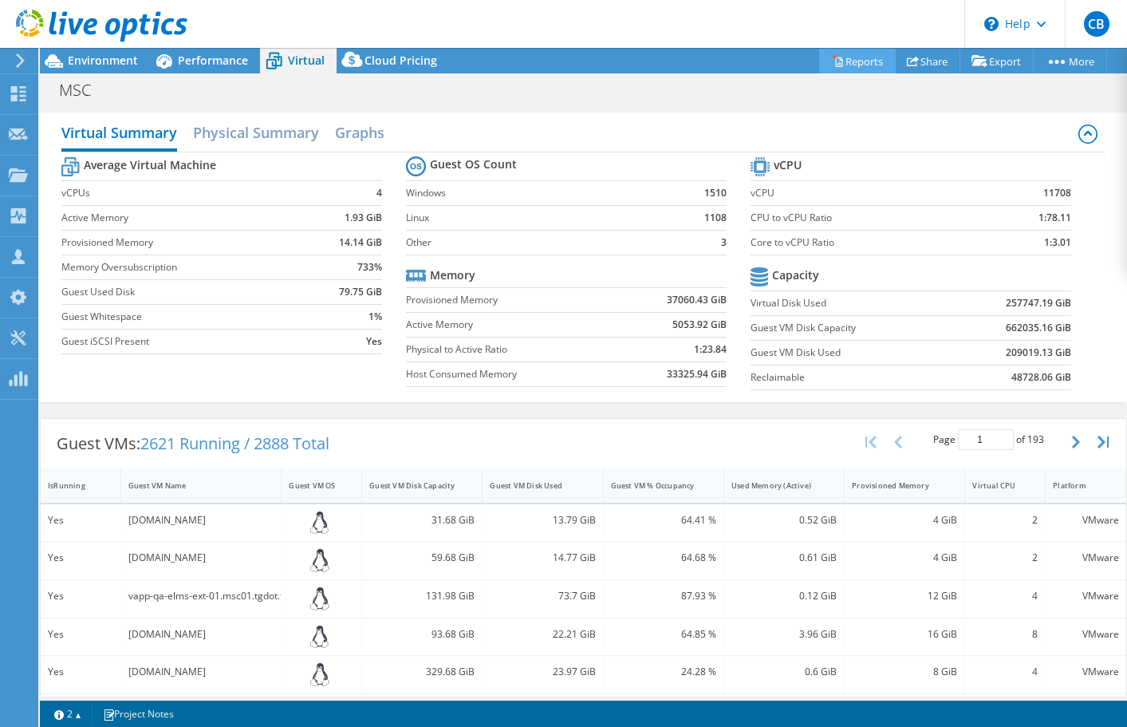
click at [849, 67] on link "Reports" at bounding box center [857, 61] width 77 height 25
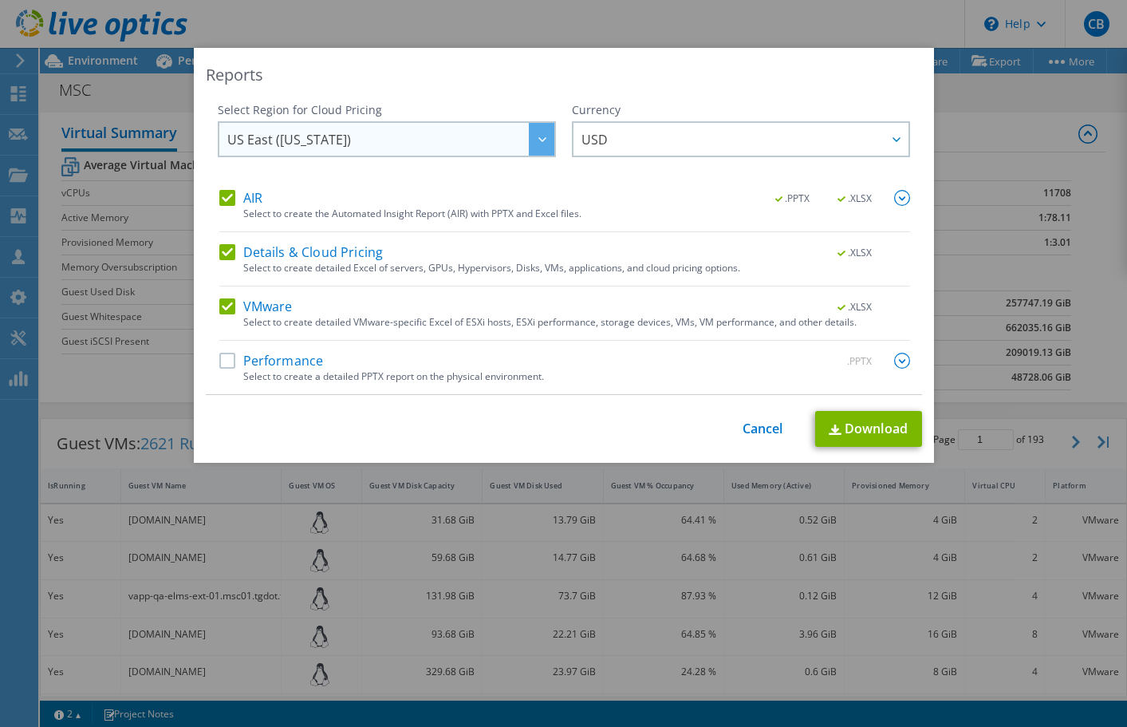
click at [546, 142] on div at bounding box center [542, 139] width 26 height 33
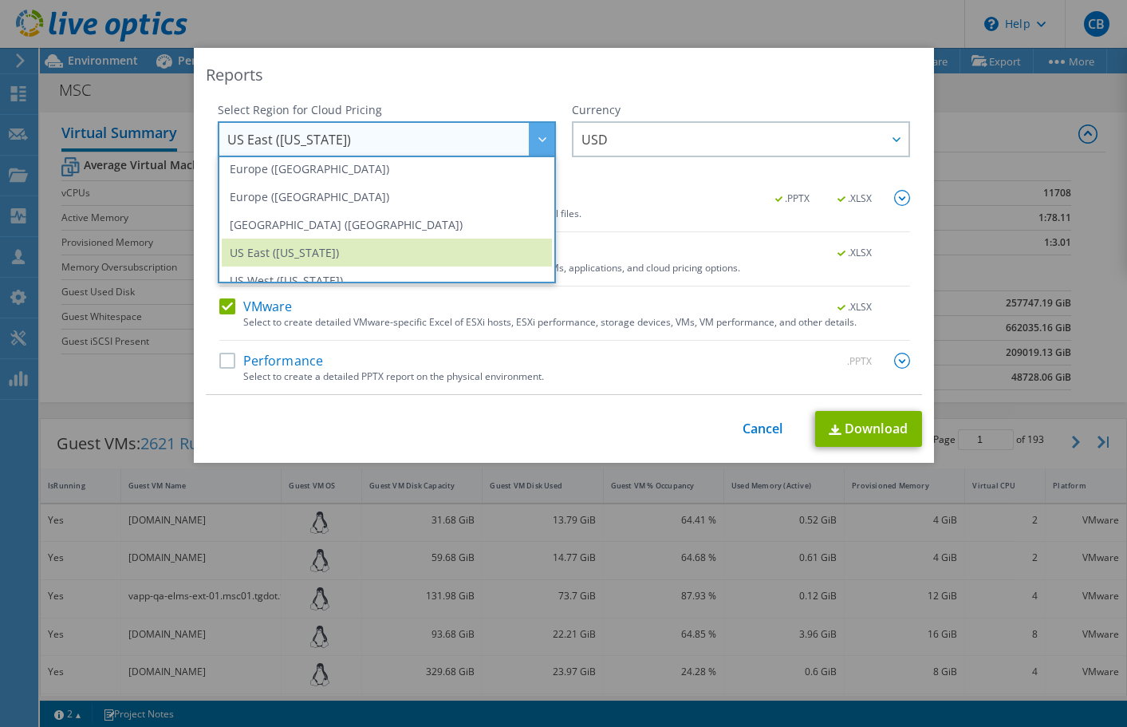
scroll to position [215, 0]
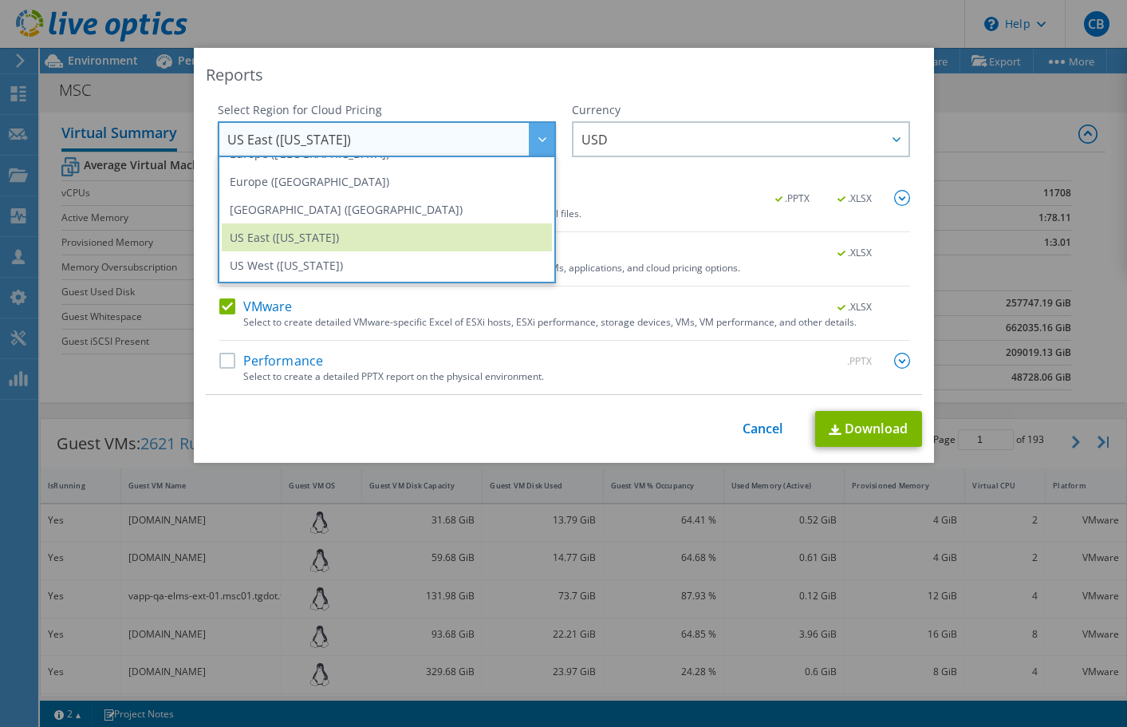
click at [583, 429] on div "This process may take a while, please wait... Cancel Download" at bounding box center [564, 429] width 716 height 36
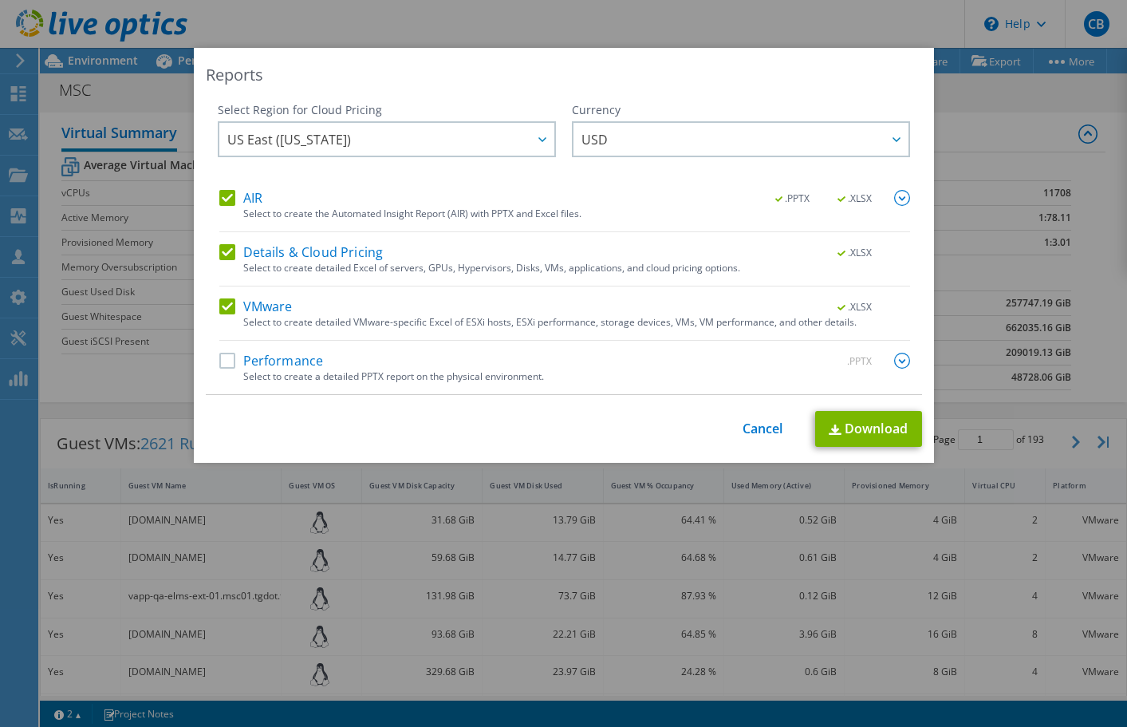
click at [229, 362] on label "Performance" at bounding box center [271, 361] width 104 height 16
click at [0, 0] on input "Performance" at bounding box center [0, 0] width 0 height 0
click at [868, 428] on link "Download" at bounding box center [868, 429] width 107 height 36
click at [692, 9] on div "Reports Select Region for Cloud Pricing Asia Pacific ([GEOGRAPHIC_DATA]) [GEOGR…" at bounding box center [563, 363] width 1127 height 727
